Goal: Transaction & Acquisition: Obtain resource

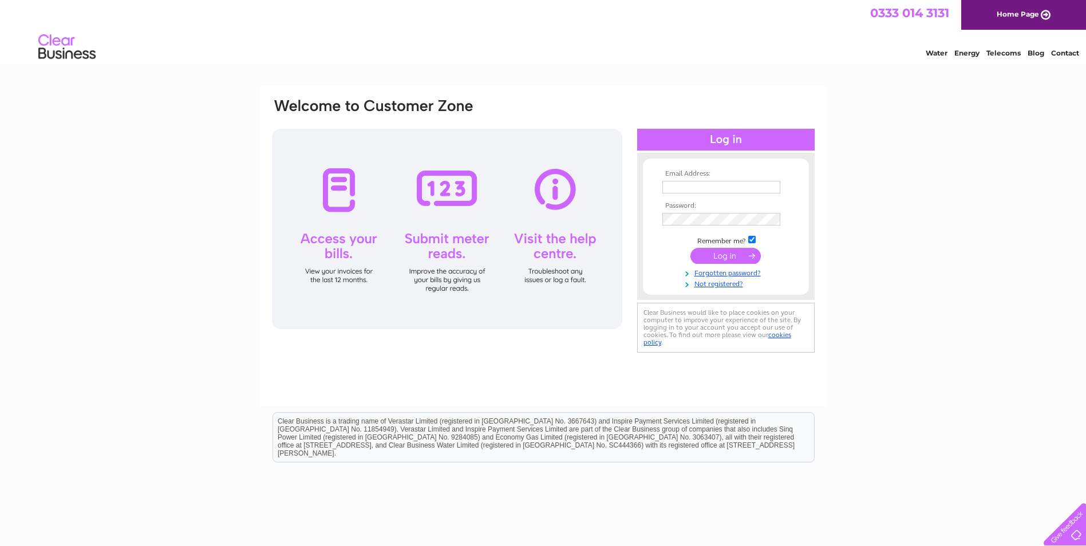
type input "accounts@grampian-packaging.co.uk"
click at [726, 254] on input "submit" at bounding box center [725, 256] width 70 height 16
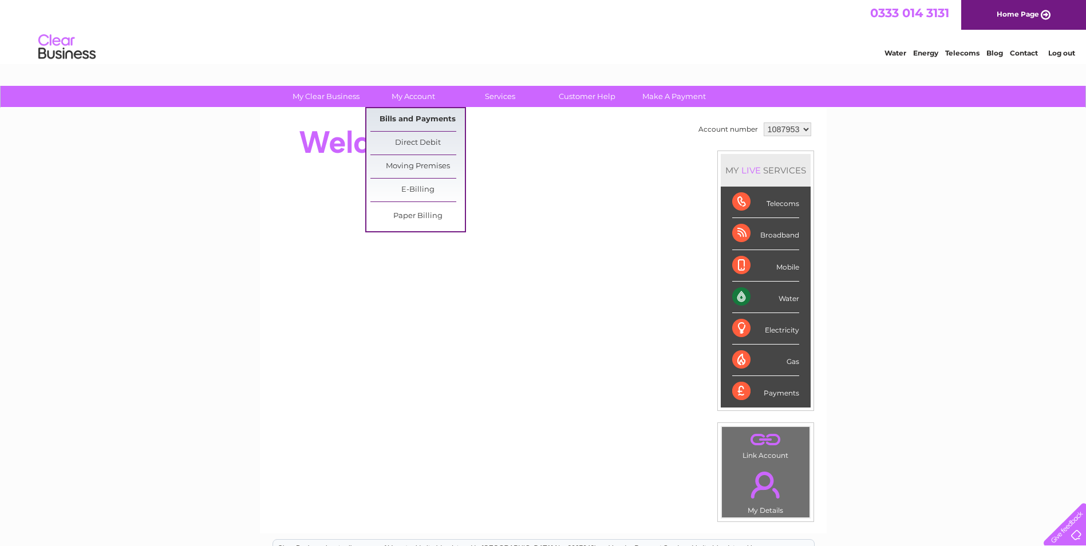
click at [426, 124] on link "Bills and Payments" at bounding box center [417, 119] width 94 height 23
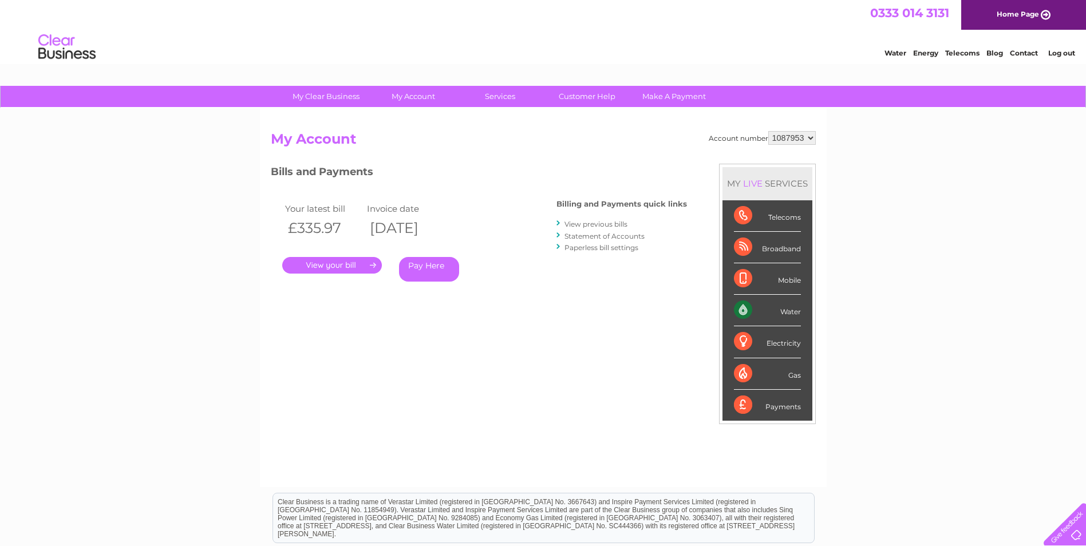
click at [612, 223] on link "View previous bills" at bounding box center [595, 224] width 63 height 9
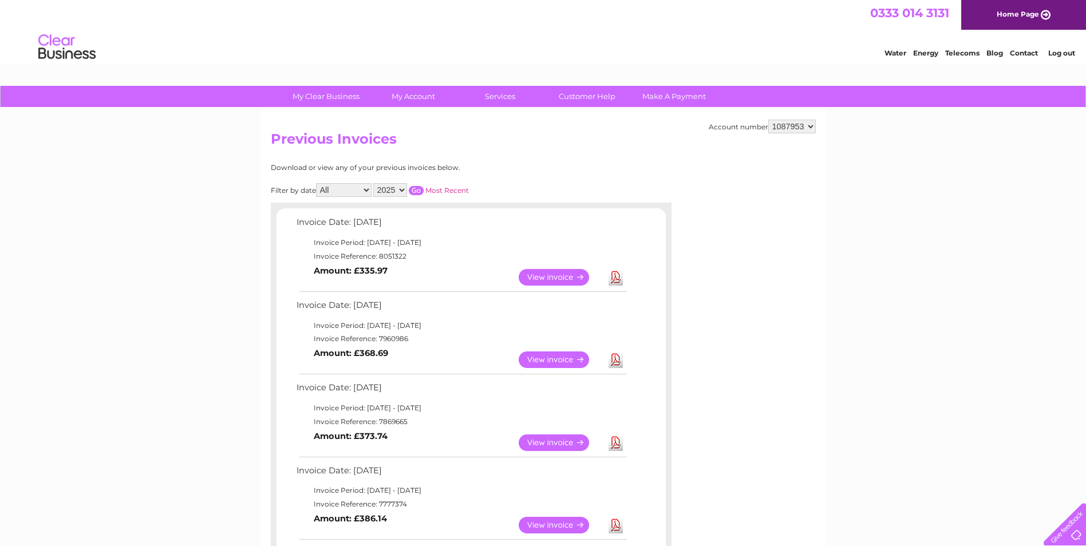
click at [558, 356] on link "View" at bounding box center [561, 359] width 84 height 17
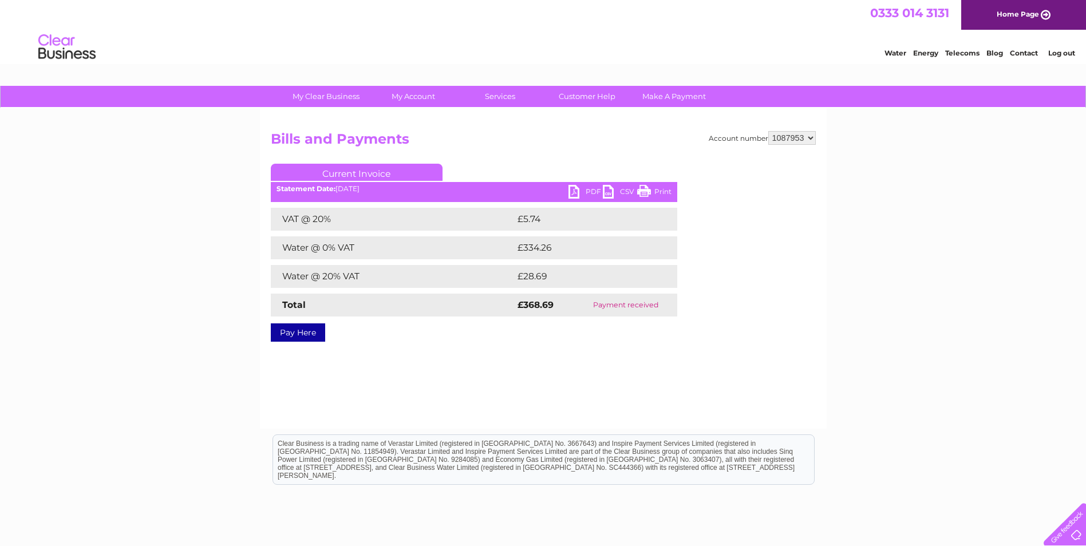
click at [588, 192] on link "PDF" at bounding box center [585, 193] width 34 height 17
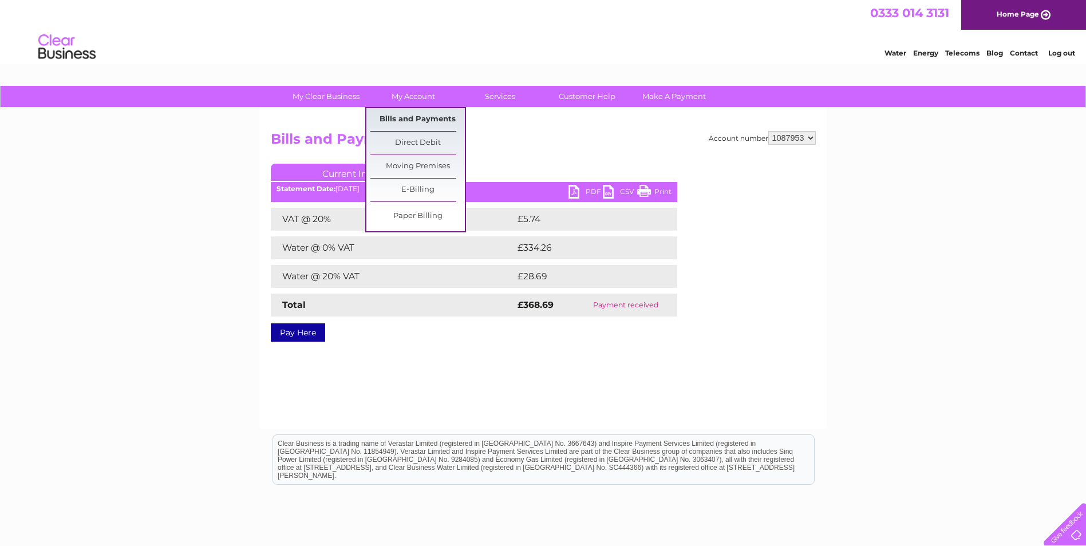
click at [412, 121] on link "Bills and Payments" at bounding box center [417, 119] width 94 height 23
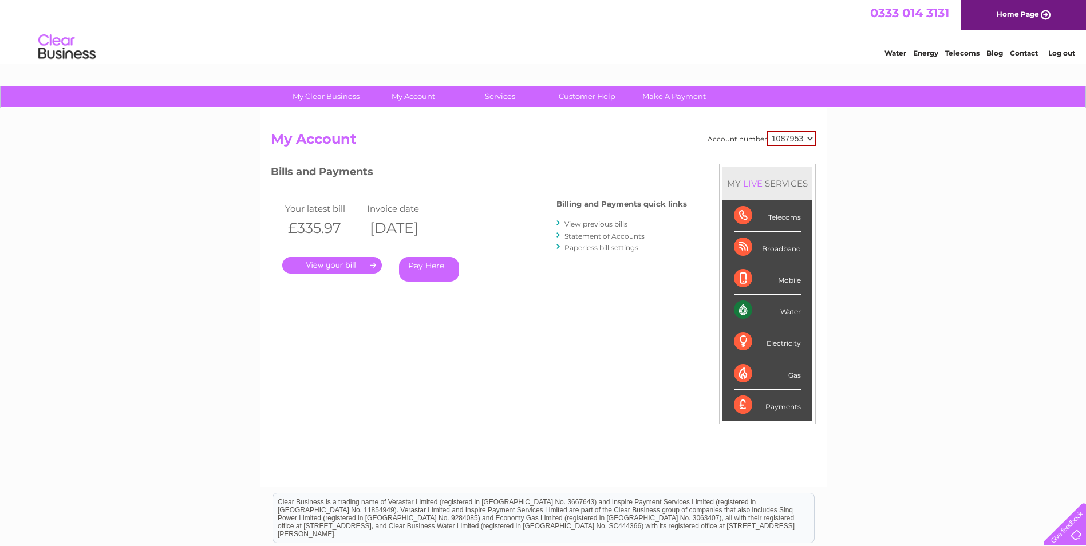
click at [327, 261] on link "." at bounding box center [332, 265] width 100 height 17
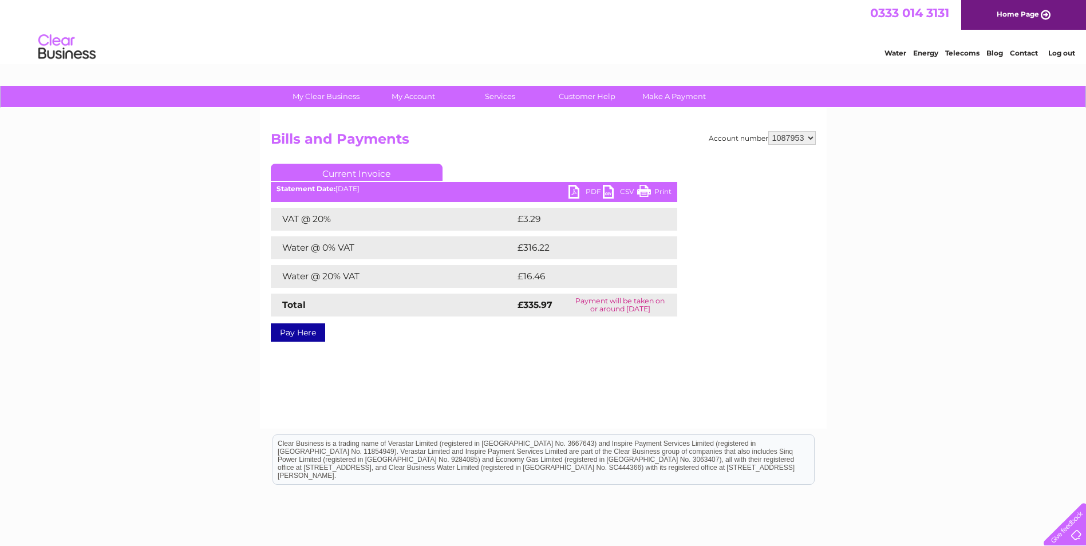
click at [591, 189] on link "PDF" at bounding box center [585, 193] width 34 height 17
